Goal: Use online tool/utility

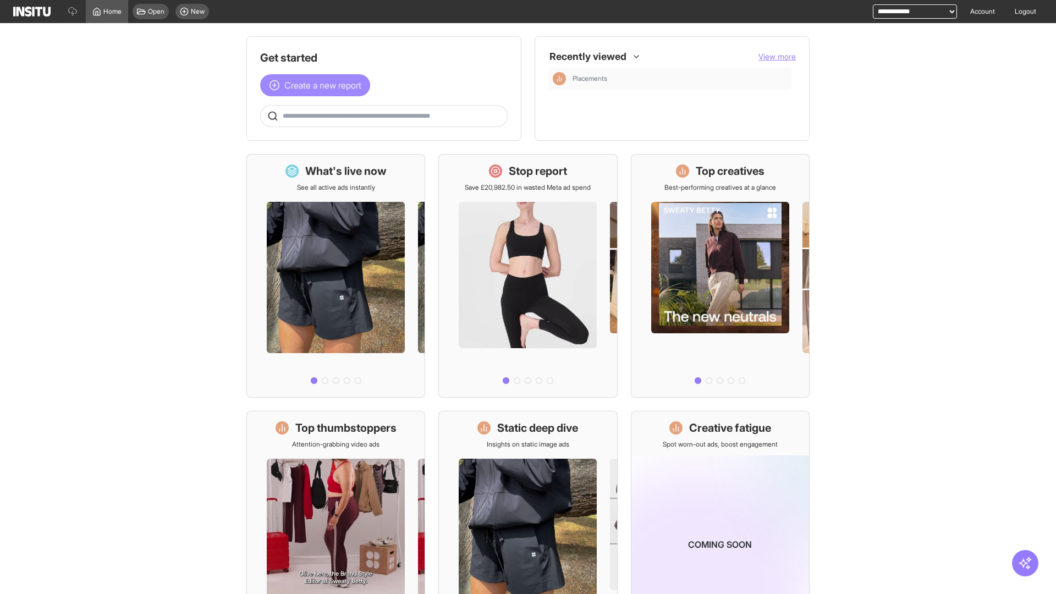
click at [318, 85] on span "Create a new report" at bounding box center [322, 85] width 77 height 13
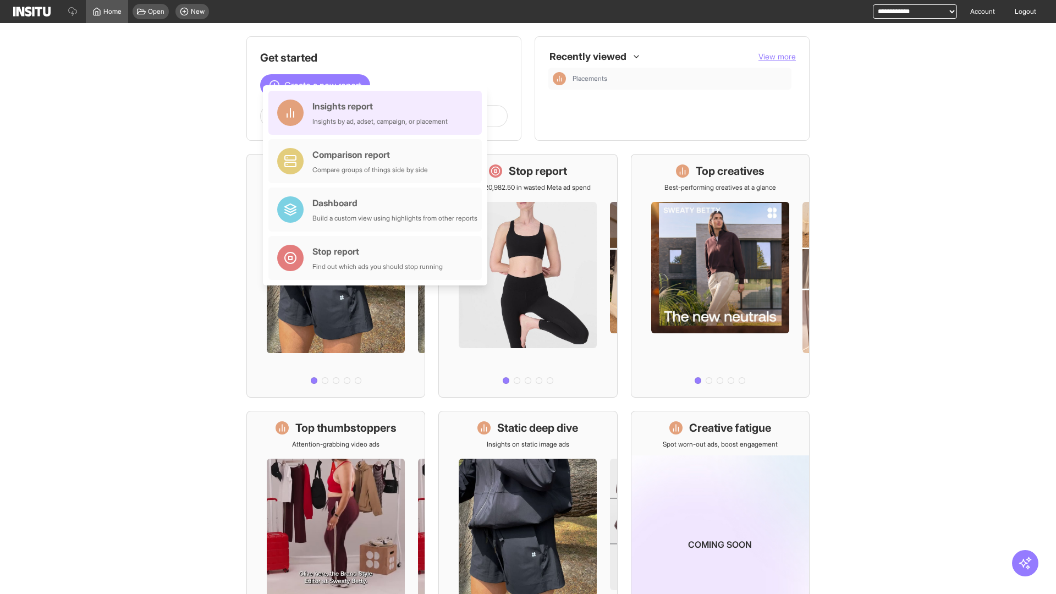
click at [378, 113] on div "Insights report Insights by ad, adset, campaign, or placement" at bounding box center [379, 113] width 135 height 26
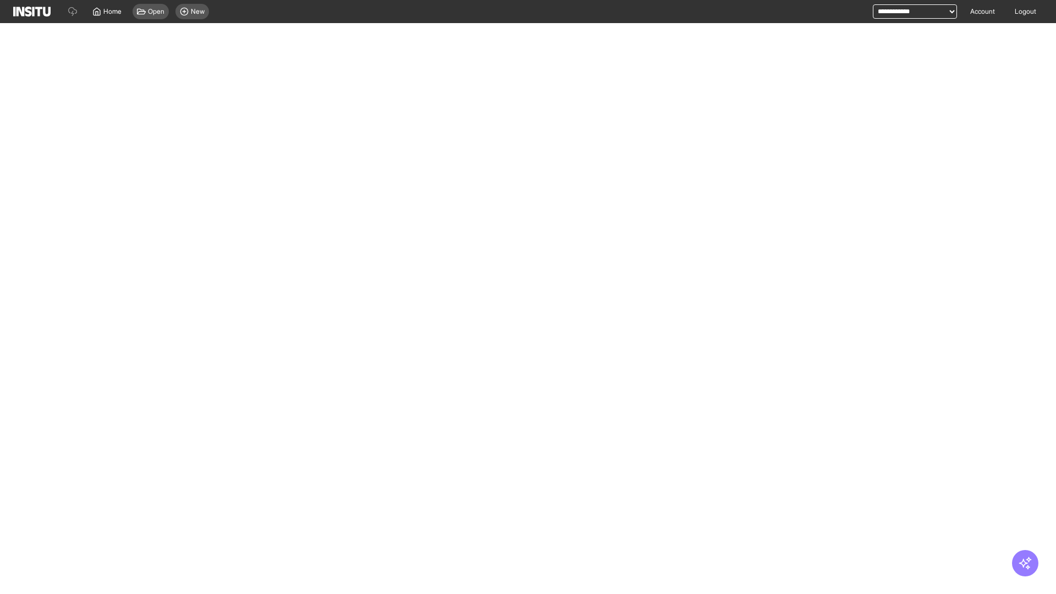
select select "**"
